Goal: Task Accomplishment & Management: Manage account settings

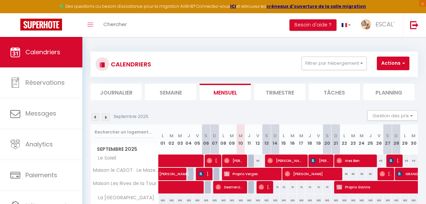
click at [94, 114] on img at bounding box center [95, 117] width 7 height 7
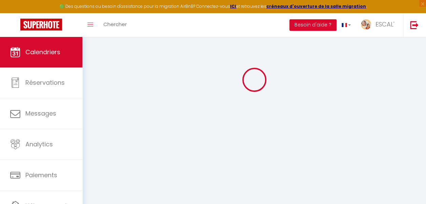
select select
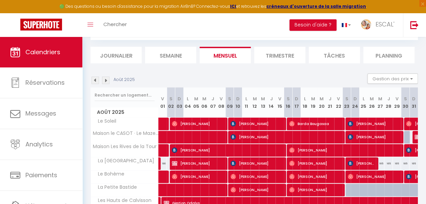
scroll to position [61, 0]
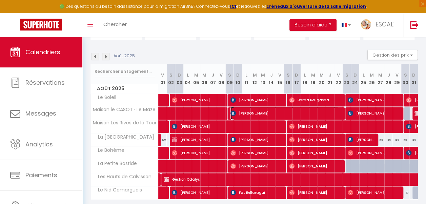
click at [253, 113] on span "[PERSON_NAME]" at bounding box center [285, 113] width 108 height 13
select select "OK"
select select "0"
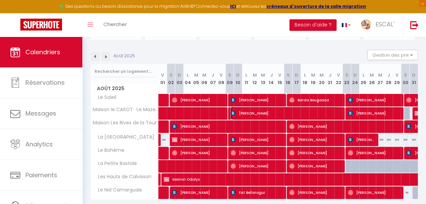
select select "1"
select select
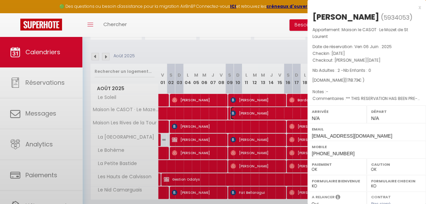
select select "39253"
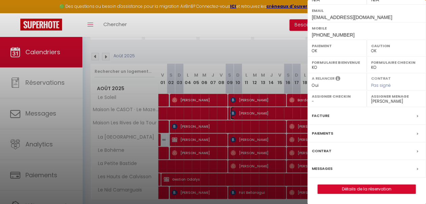
scroll to position [128, 0]
click at [383, 170] on div "Messages" at bounding box center [367, 169] width 119 height 18
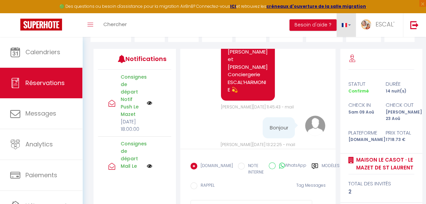
scroll to position [7745, 0]
